Goal: Information Seeking & Learning: Learn about a topic

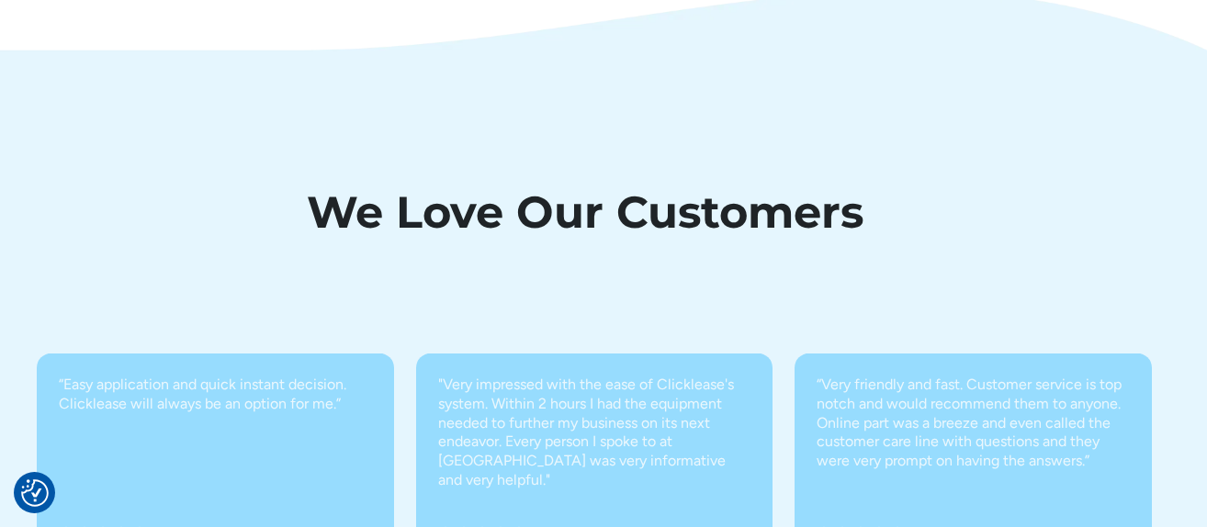
scroll to position [6445, 0]
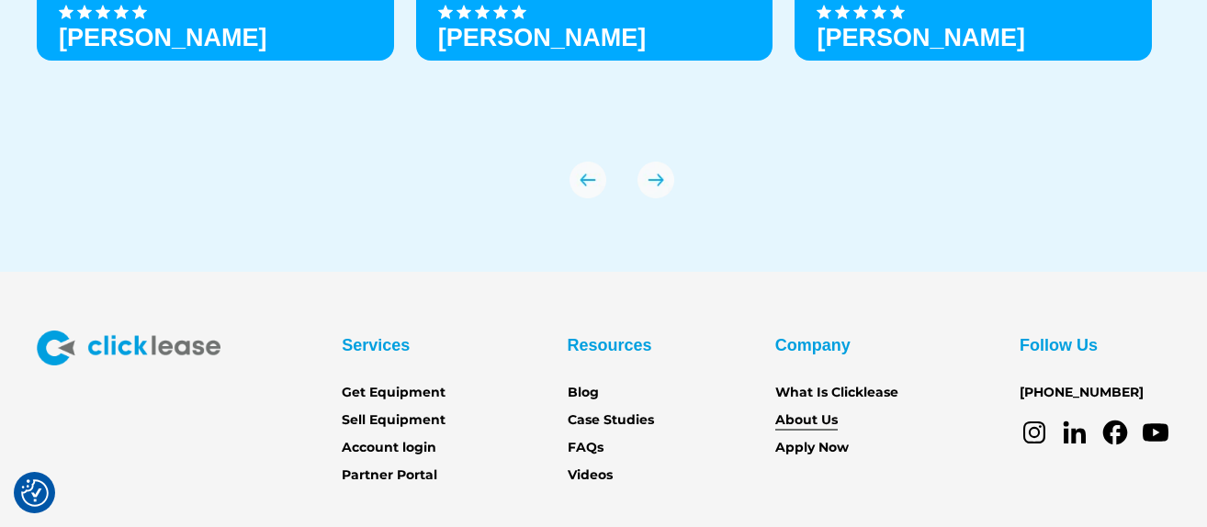
click at [799, 414] on link "About Us" at bounding box center [806, 421] width 62 height 20
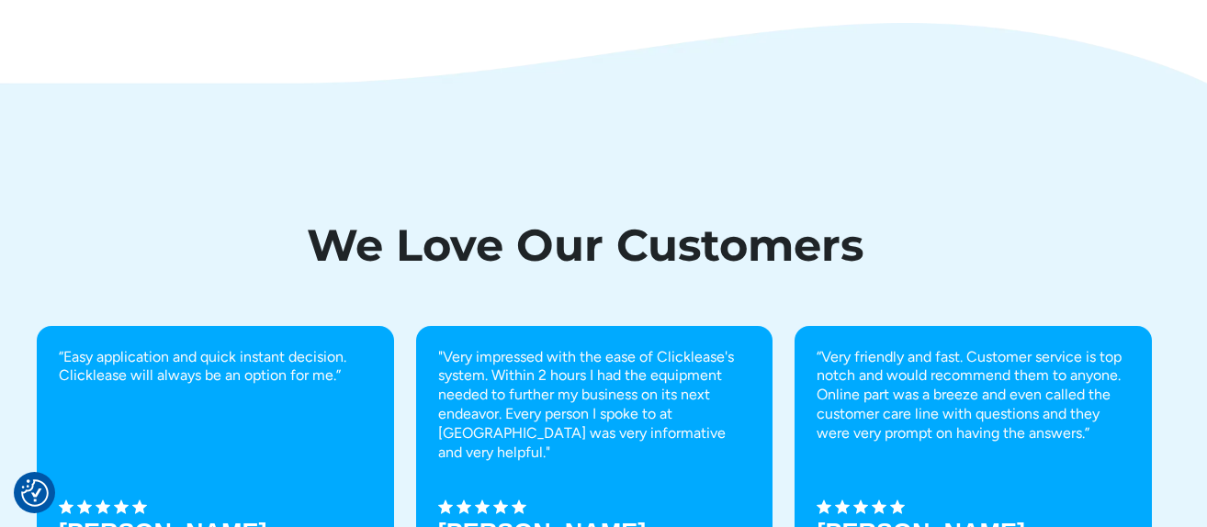
scroll to position [5987, 0]
